Goal: Navigation & Orientation: Find specific page/section

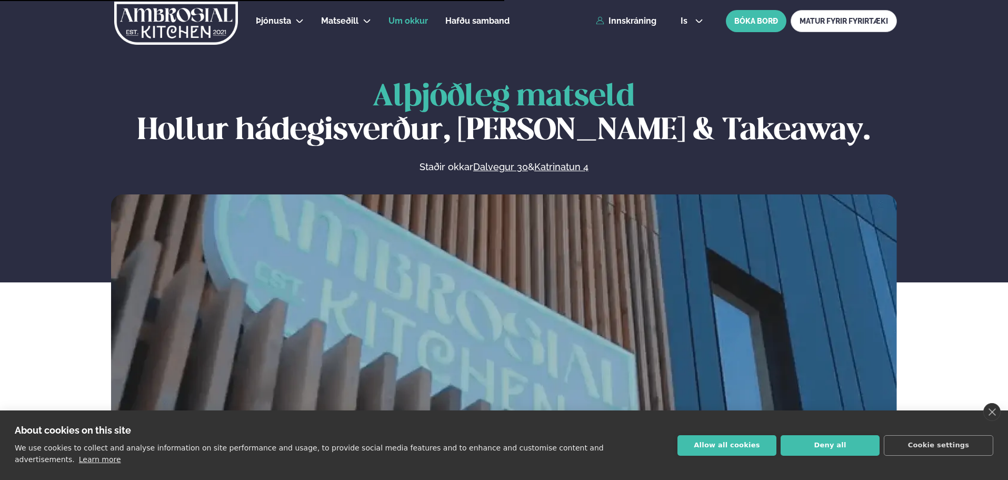
click at [407, 17] on span "Um okkur" at bounding box center [408, 21] width 39 height 10
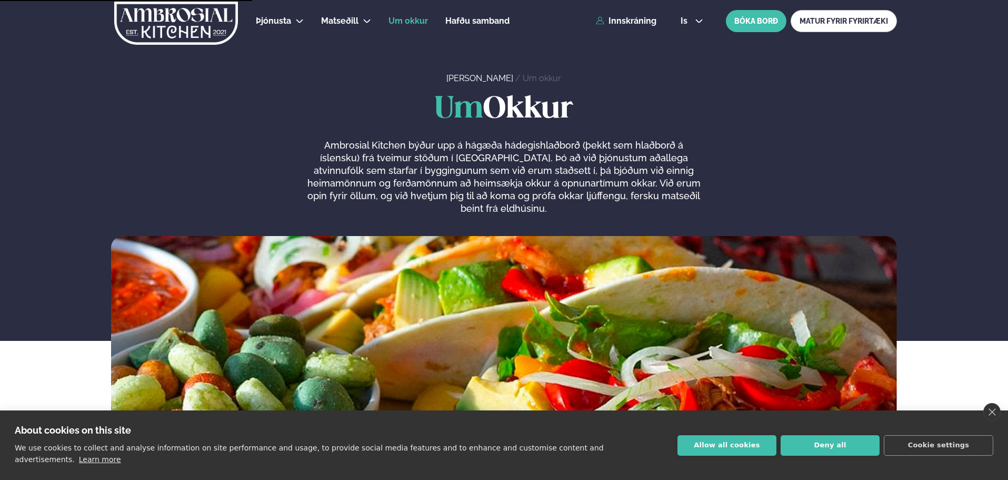
click at [416, 22] on span "Um okkur" at bounding box center [408, 21] width 39 height 10
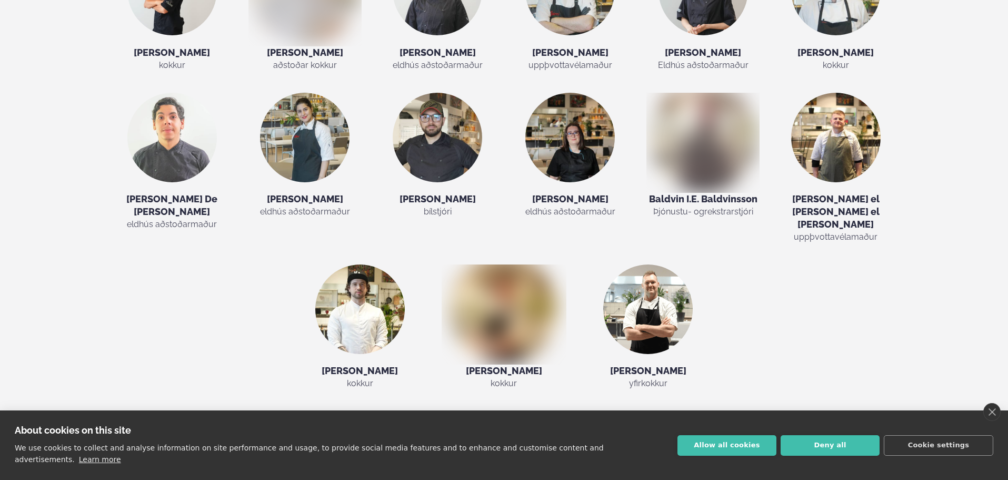
scroll to position [2053, 0]
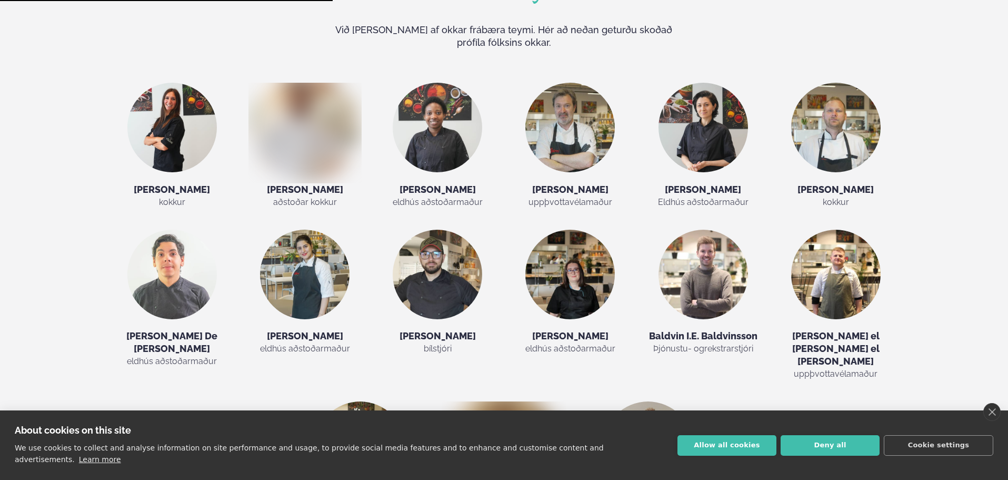
scroll to position [1910, 0]
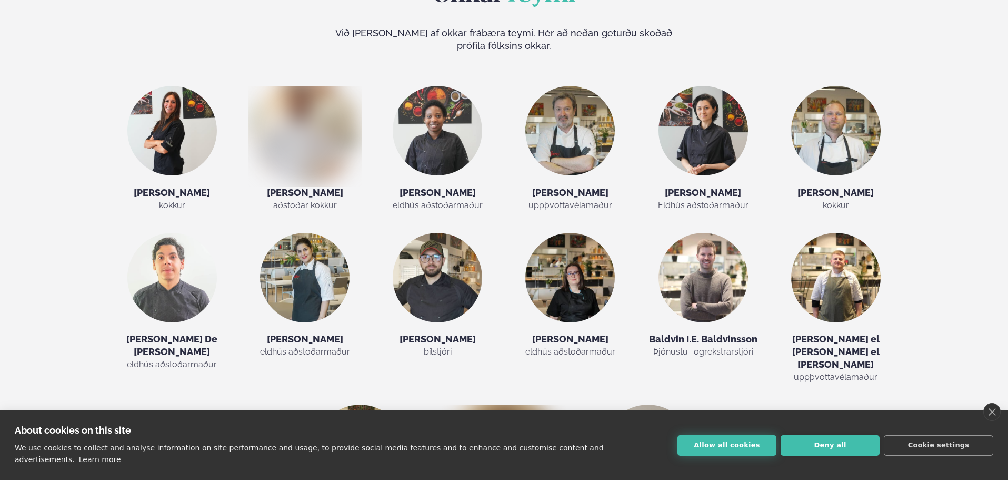
click at [744, 447] on button "Allow all cookies" at bounding box center [727, 445] width 99 height 21
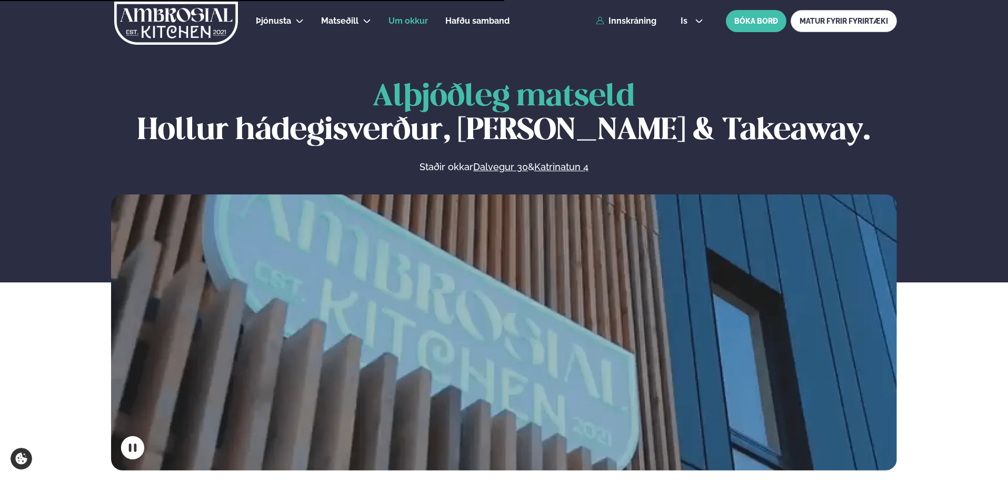
click at [405, 19] on span "Um okkur" at bounding box center [408, 21] width 39 height 10
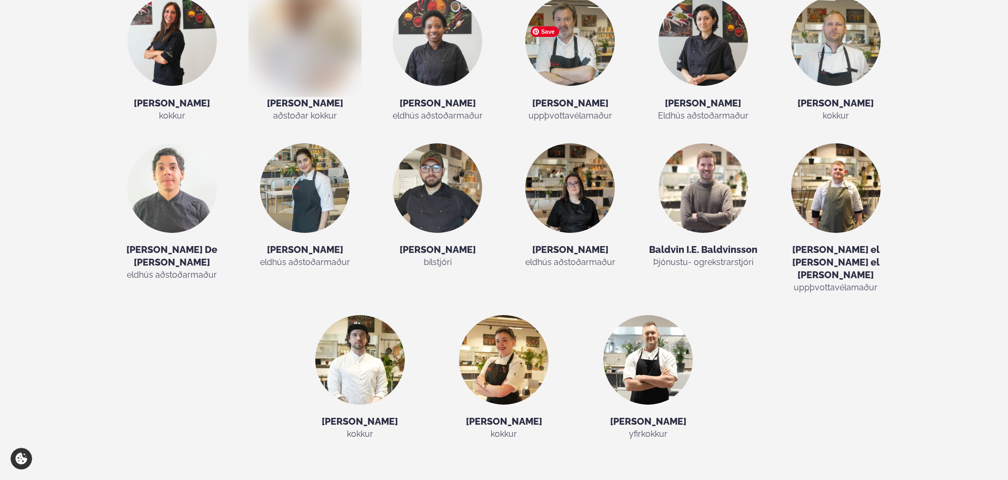
scroll to position [2000, 0]
